Goal: Find specific page/section: Find specific page/section

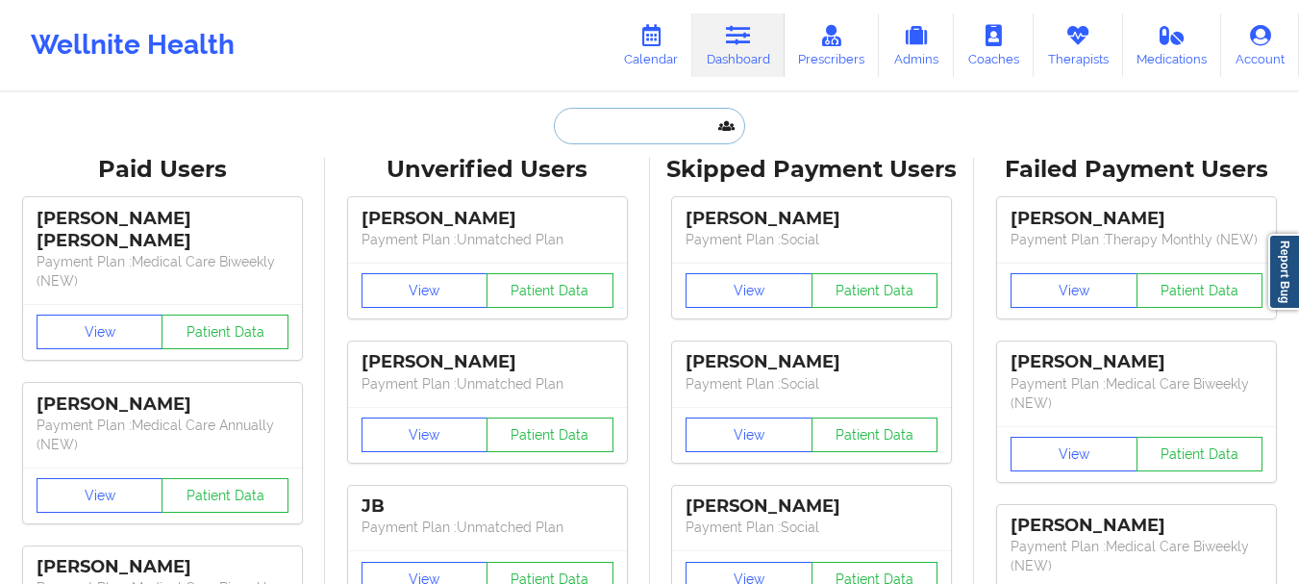
click at [639, 133] on input "text" at bounding box center [649, 126] width 190 height 37
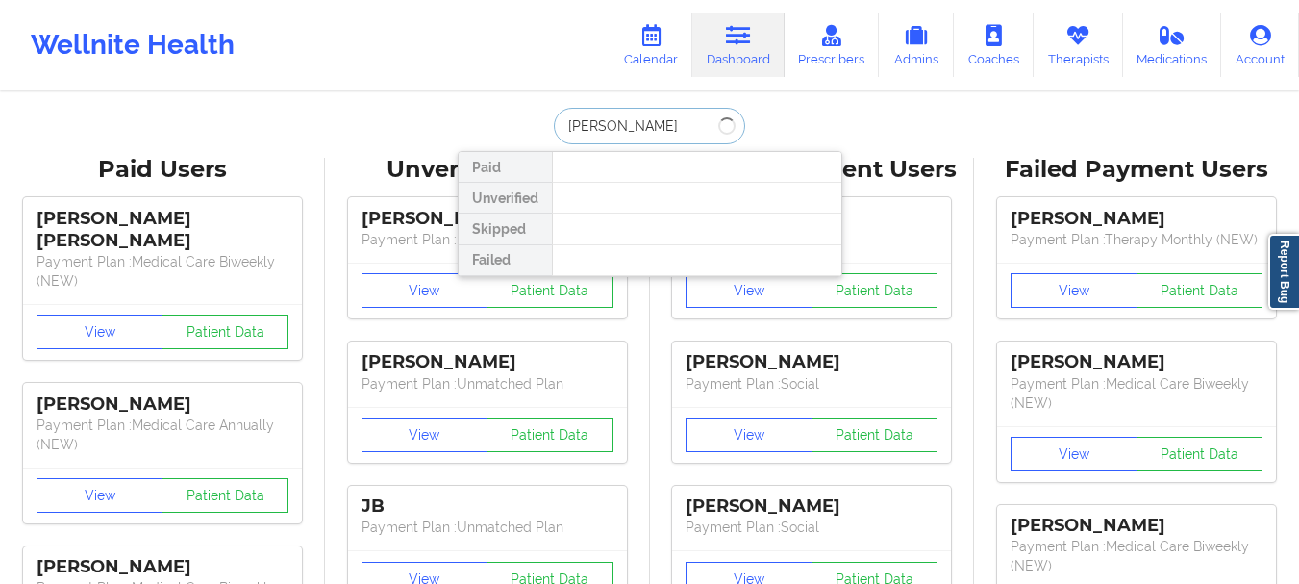
type input "[PERSON_NAME]"
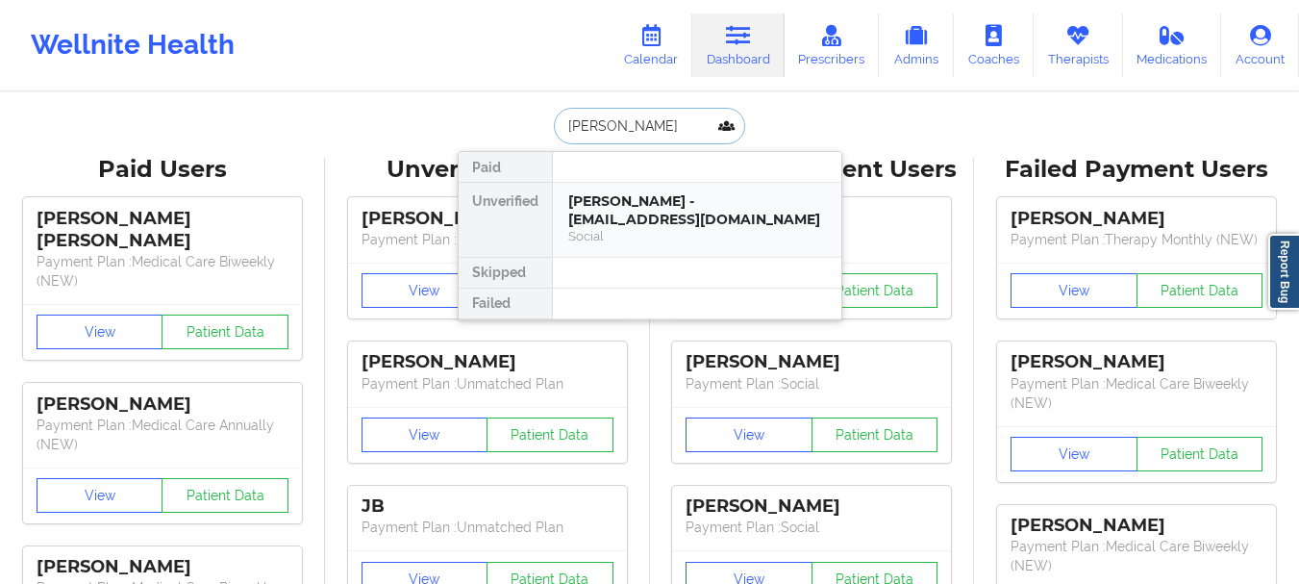
click at [648, 209] on div "[PERSON_NAME] - [EMAIL_ADDRESS][DOMAIN_NAME]" at bounding box center [697, 210] width 258 height 36
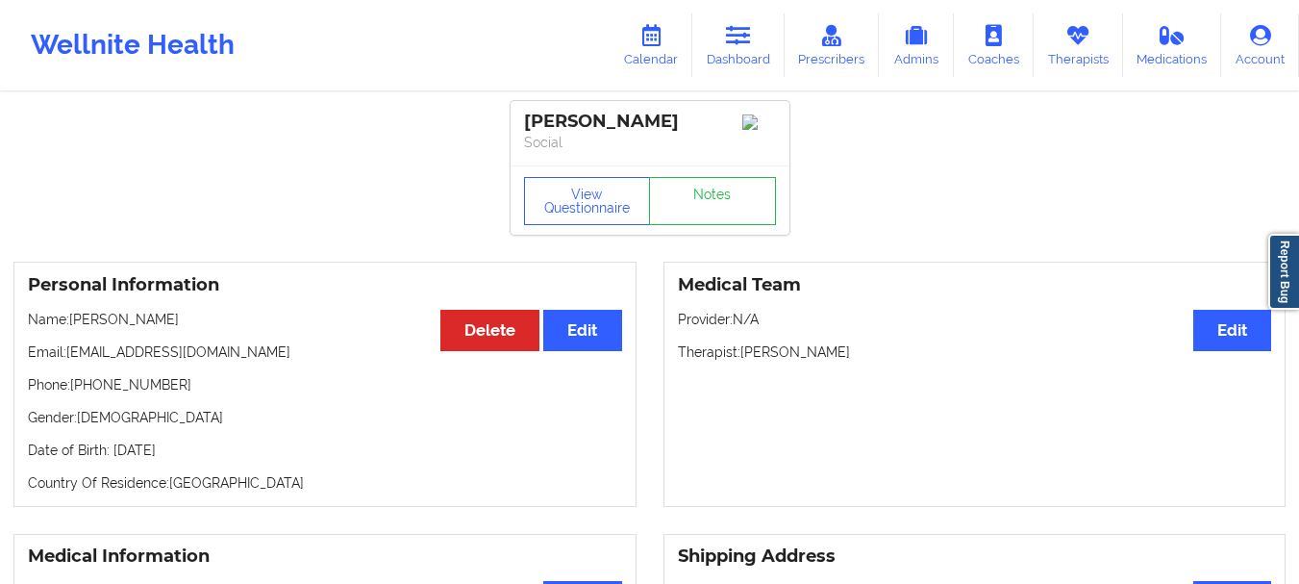
drag, startPoint x: 277, startPoint y: 356, endPoint x: 71, endPoint y: 358, distance: 205.7
click at [71, 358] on p "Email: [EMAIL_ADDRESS][DOMAIN_NAME]" at bounding box center [325, 351] width 594 height 19
drag, startPoint x: 196, startPoint y: 394, endPoint x: 72, endPoint y: 396, distance: 124.0
click at [72, 394] on p "Phone: +1954-665-5995" at bounding box center [325, 384] width 594 height 19
copy p "[PHONE_NUMBER]"
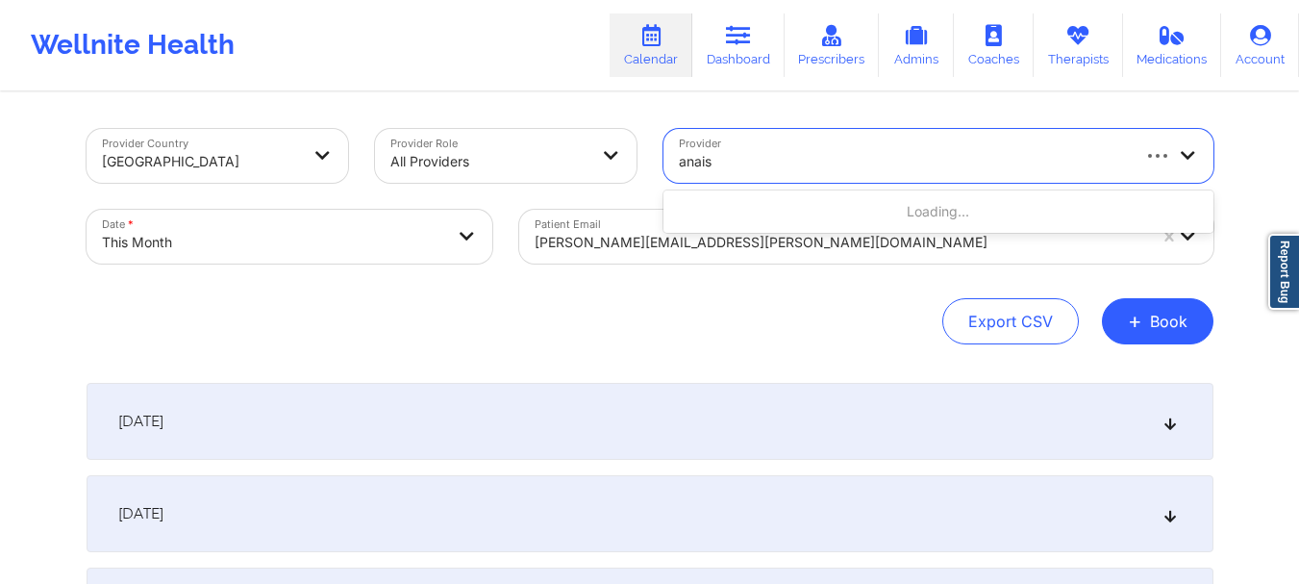
type input "anais q"
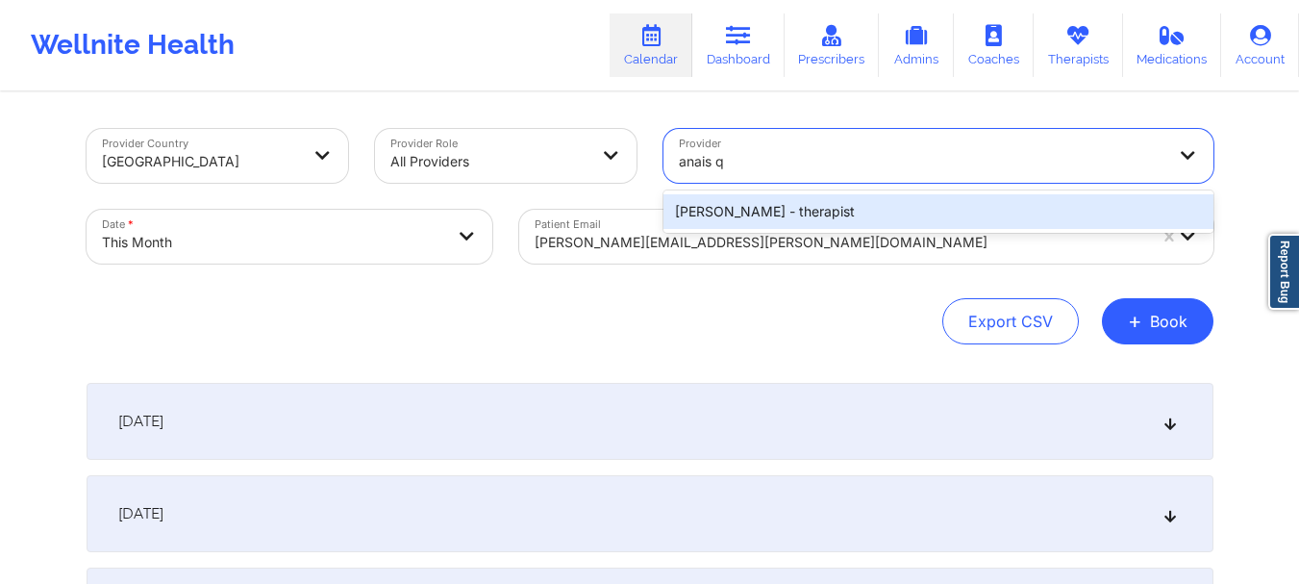
click at [759, 208] on div "[PERSON_NAME] - therapist" at bounding box center [938, 211] width 550 height 35
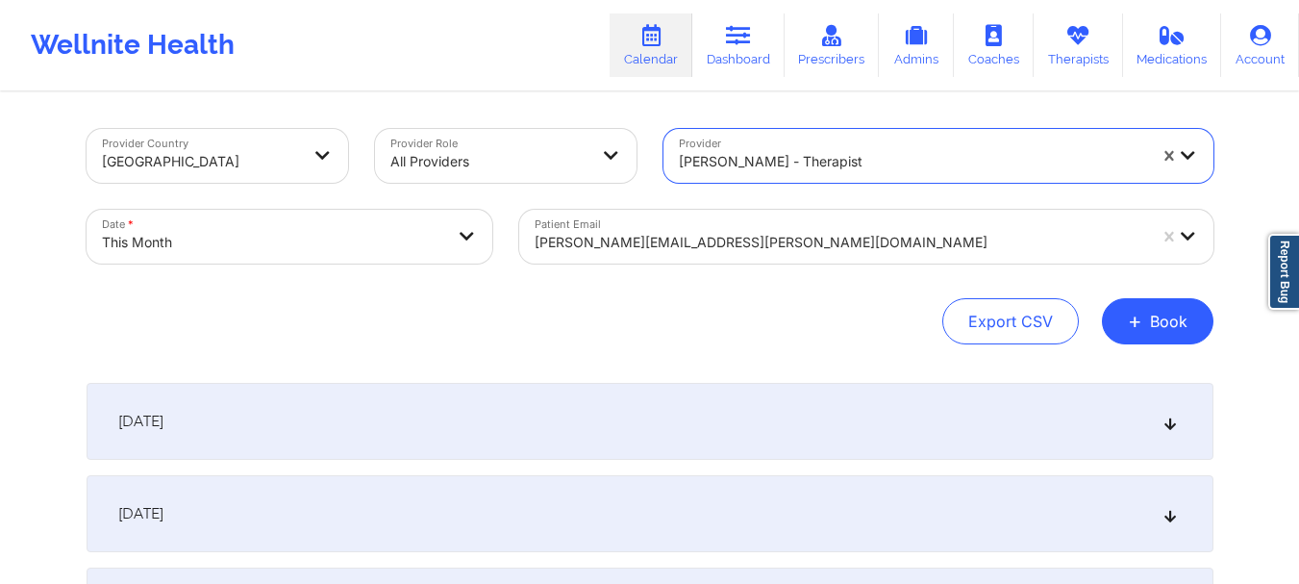
select select "2025-9"
select select "2025-10"
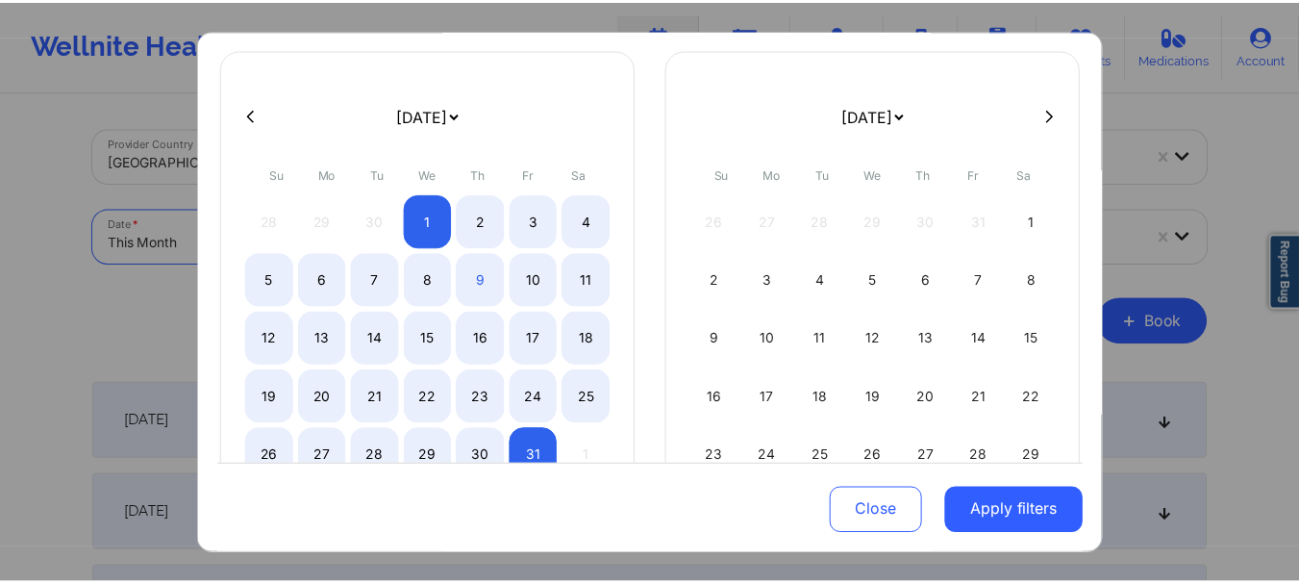
scroll to position [137, 0]
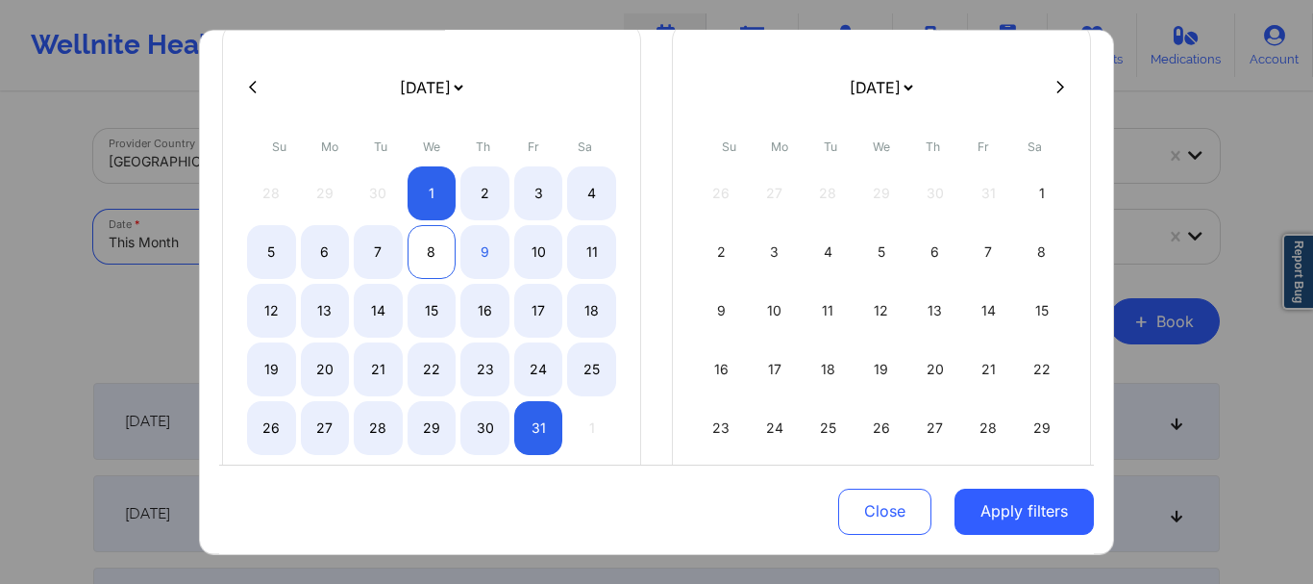
click at [441, 247] on div "8" at bounding box center [432, 251] width 49 height 54
select select "2025-9"
select select "2025-10"
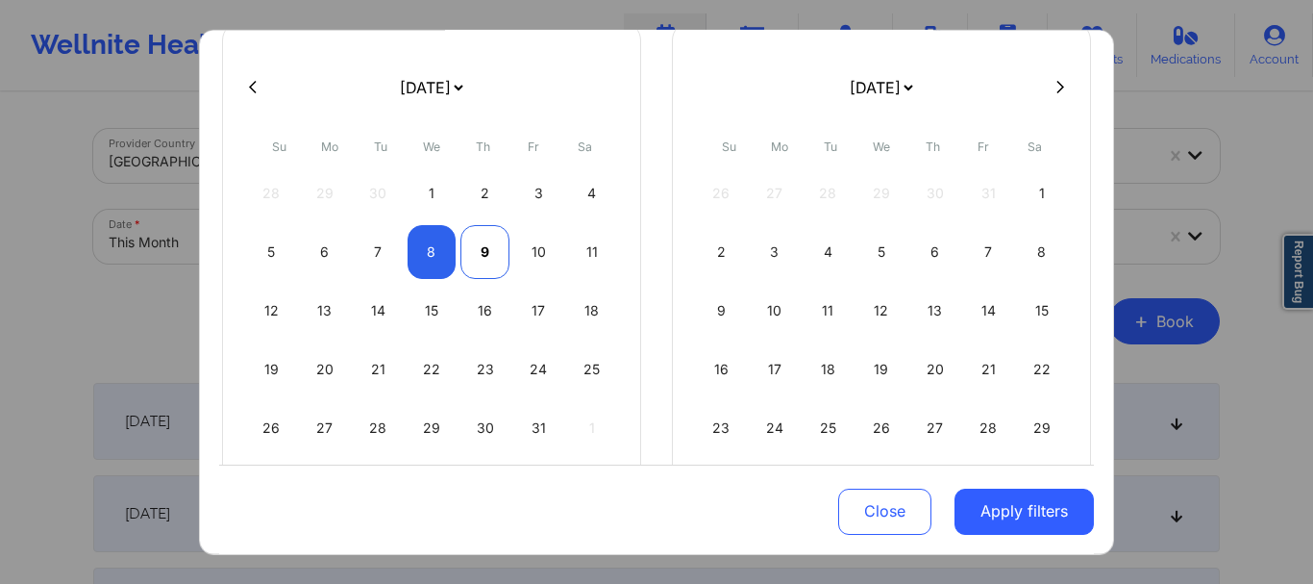
select select "2025-9"
select select "2025-10"
click at [472, 250] on div "9" at bounding box center [485, 251] width 49 height 54
select select "2025-9"
select select "2025-10"
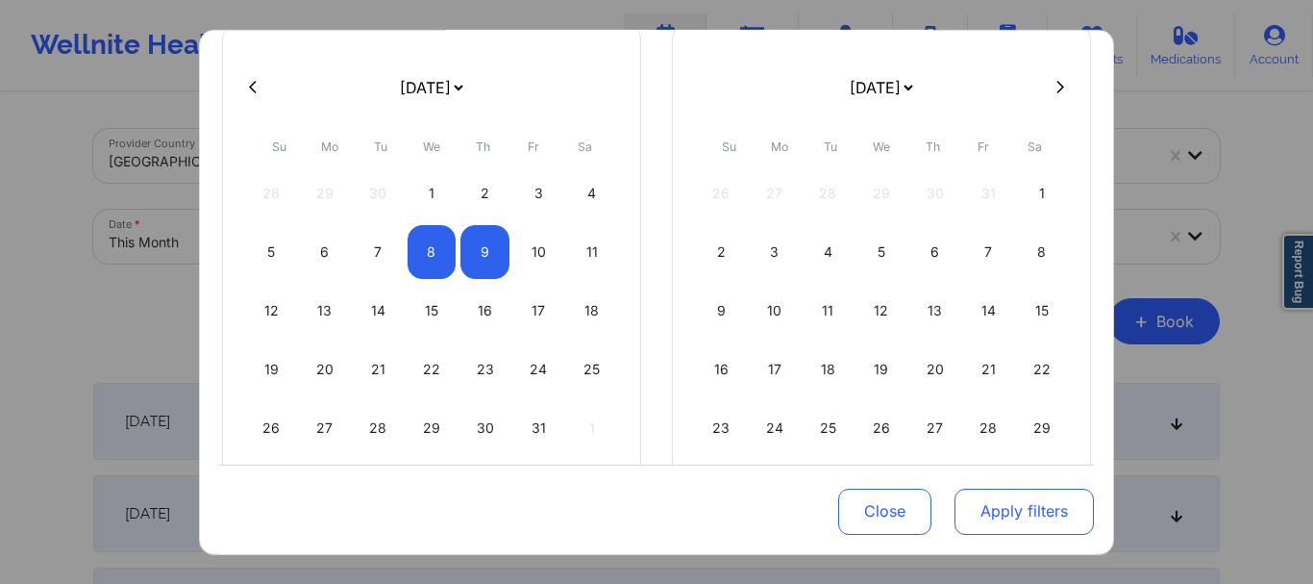
click at [984, 513] on button "Apply filters" at bounding box center [1024, 511] width 139 height 46
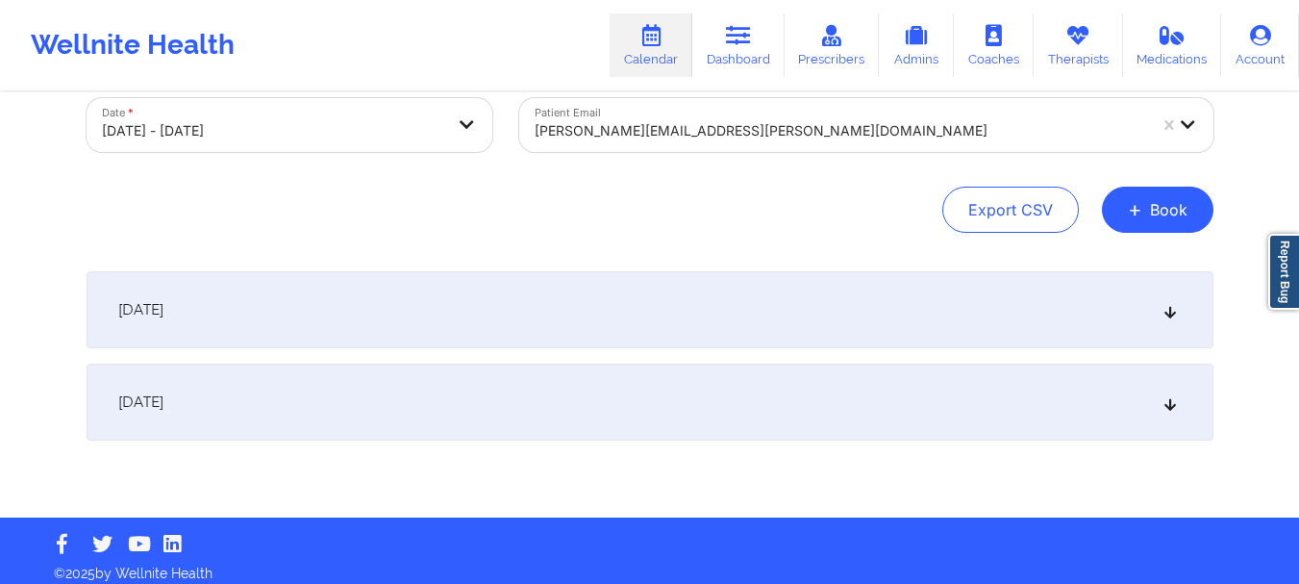
scroll to position [124, 0]
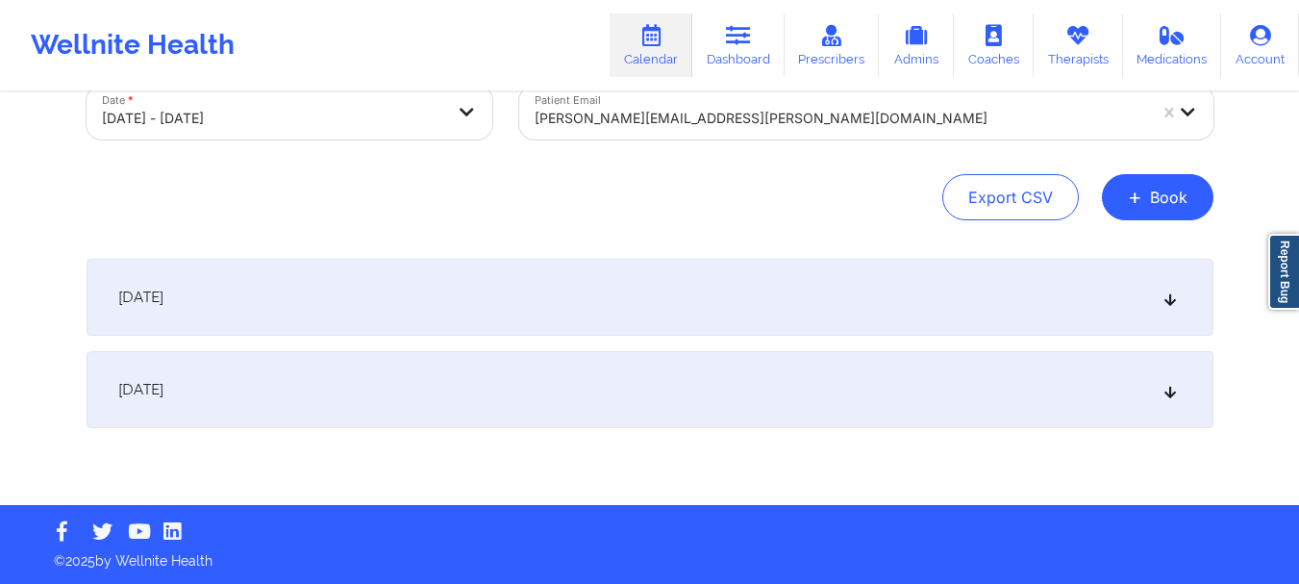
click at [971, 375] on div "[DATE]" at bounding box center [650, 389] width 1127 height 77
click at [937, 383] on div "[DATE]" at bounding box center [650, 389] width 1127 height 77
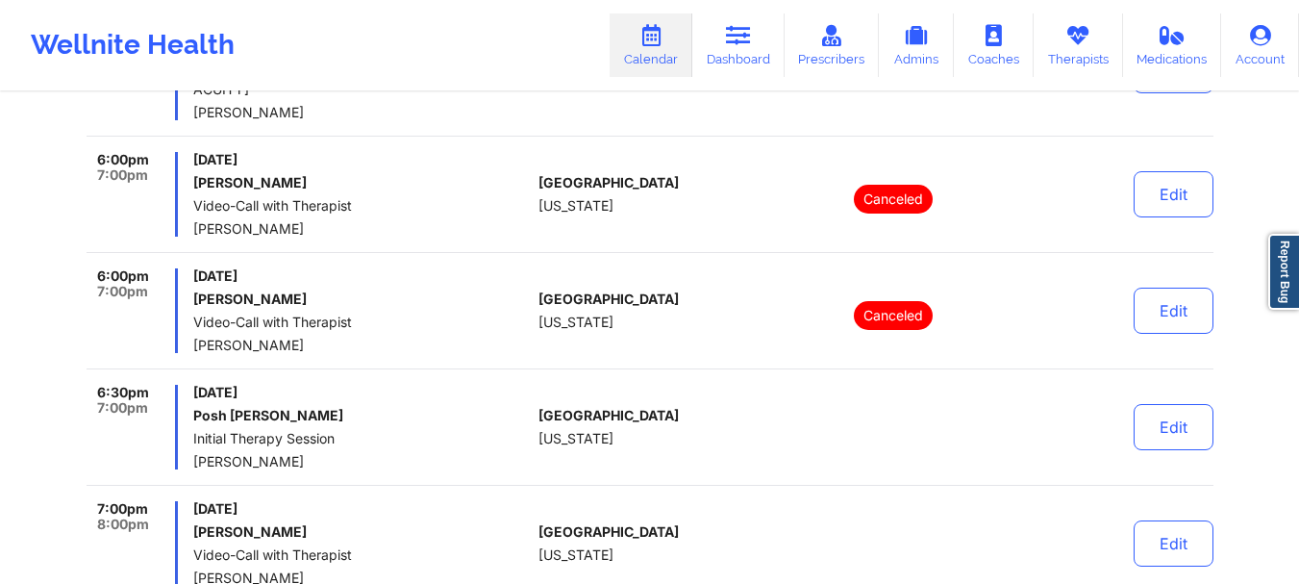
scroll to position [2100, 0]
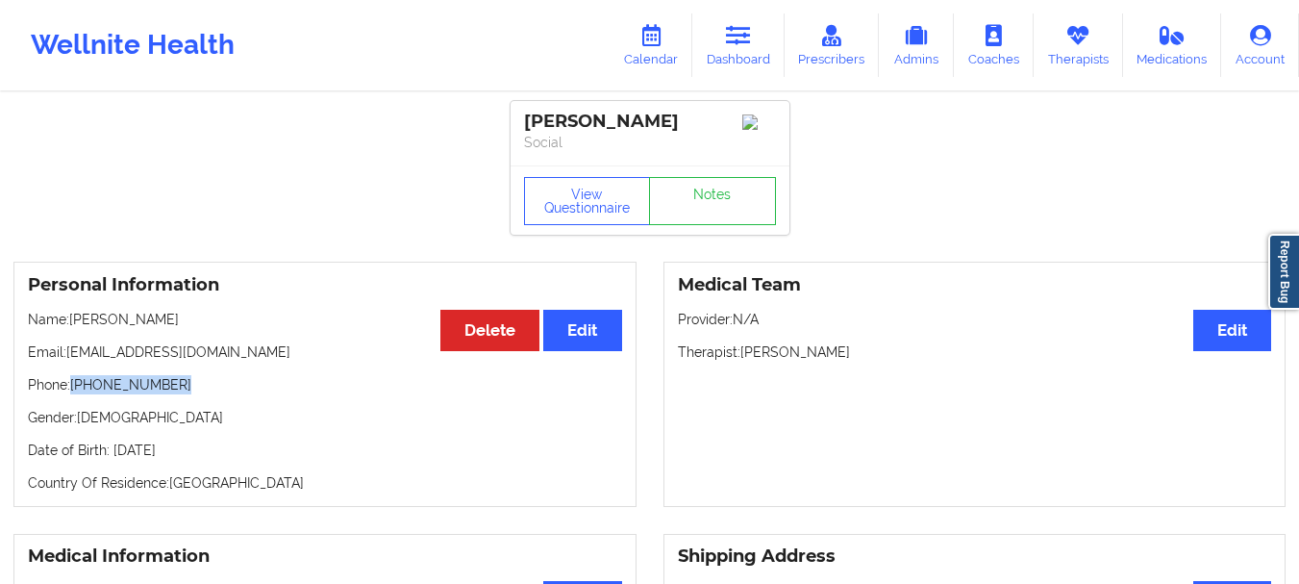
drag, startPoint x: 272, startPoint y: 355, endPoint x: 73, endPoint y: 361, distance: 199.1
click at [73, 361] on p "Email: matiasrodriguez01@hotmail.com" at bounding box center [325, 351] width 594 height 19
copy p "matiasrodriguez01@hotmail.com"
